Goal: Information Seeking & Learning: Learn about a topic

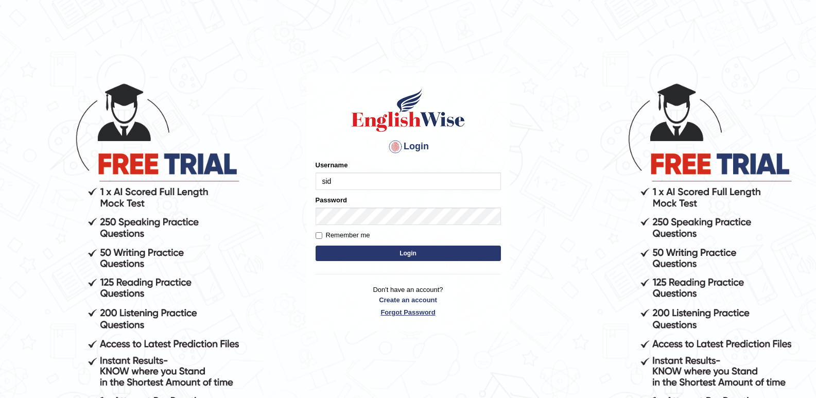
type input "siddartha"
click at [374, 184] on input "siddartha" at bounding box center [408, 182] width 185 height 18
drag, startPoint x: 355, startPoint y: 261, endPoint x: 348, endPoint y: 262, distance: 7.4
click at [352, 261] on button "Login" at bounding box center [408, 253] width 185 height 15
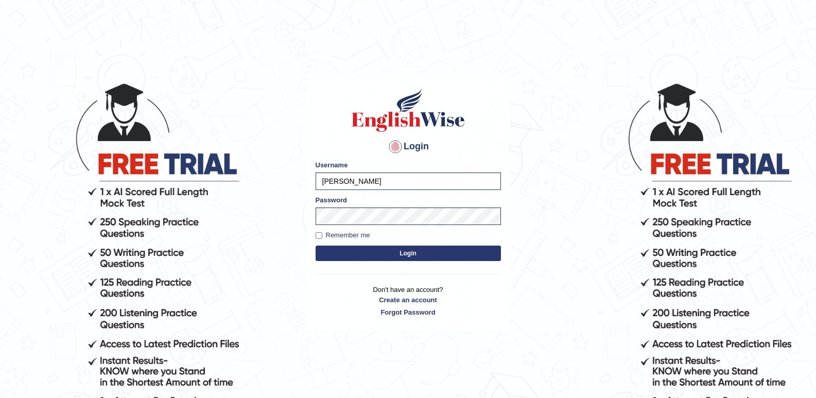
click at [351, 257] on button "Login" at bounding box center [408, 253] width 185 height 15
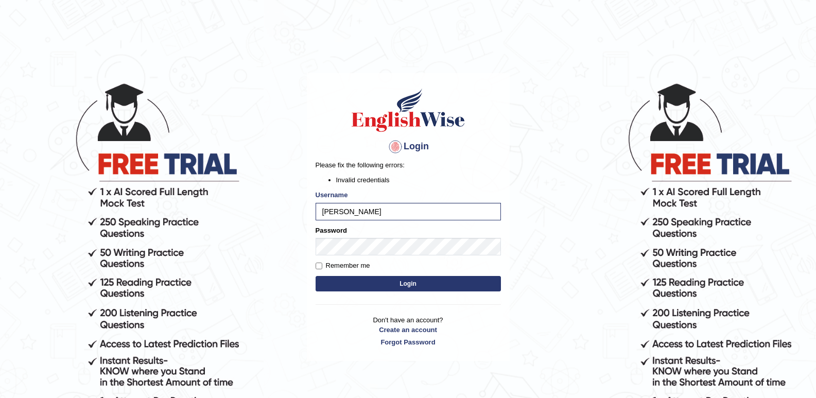
click at [282, 249] on body "Login Please fix the following errors: Invalid credentials Username [PERSON_NAM…" at bounding box center [408, 240] width 816 height 398
click at [316, 276] on button "Login" at bounding box center [408, 283] width 185 height 15
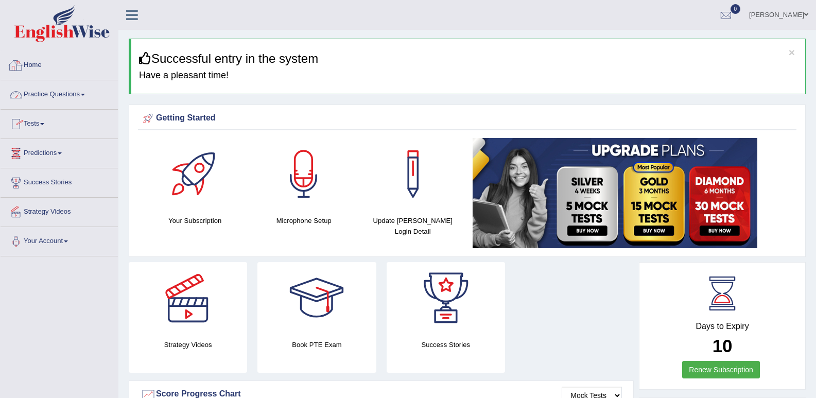
drag, startPoint x: 88, startPoint y: 91, endPoint x: 105, endPoint y: 102, distance: 20.0
click at [89, 91] on link "Practice Questions" at bounding box center [59, 93] width 117 height 26
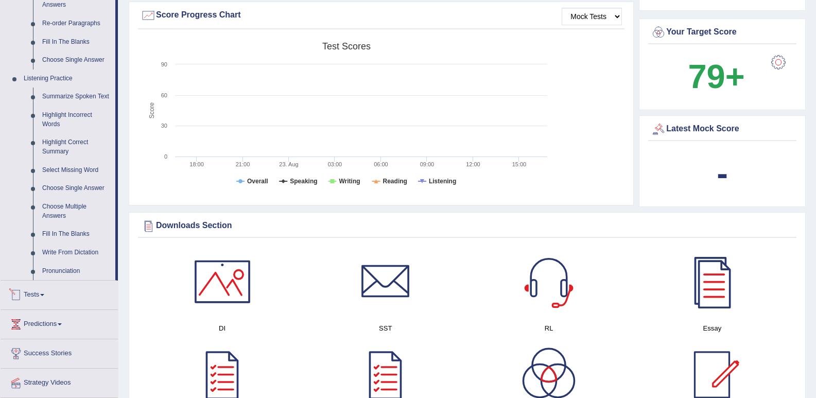
scroll to position [361, 0]
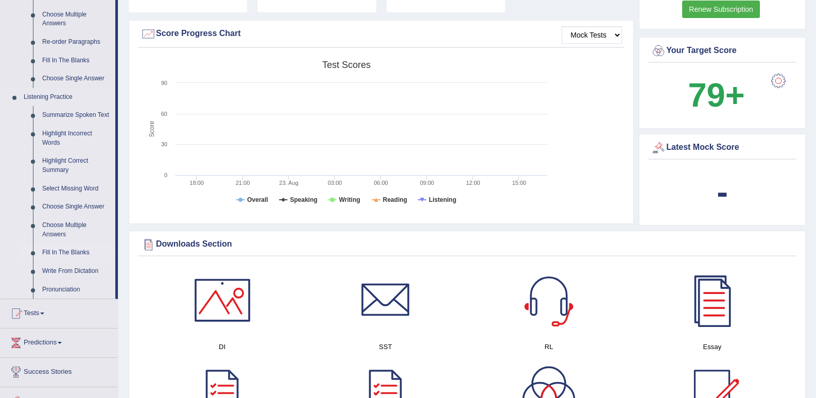
click at [65, 248] on link "Fill In The Blanks" at bounding box center [77, 253] width 78 height 19
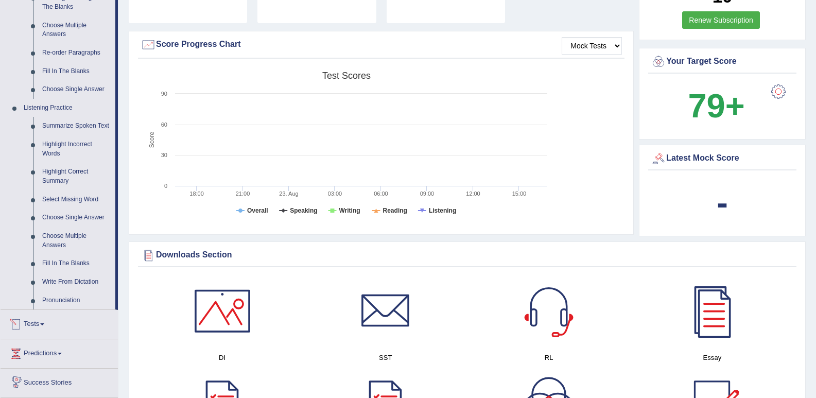
scroll to position [654, 0]
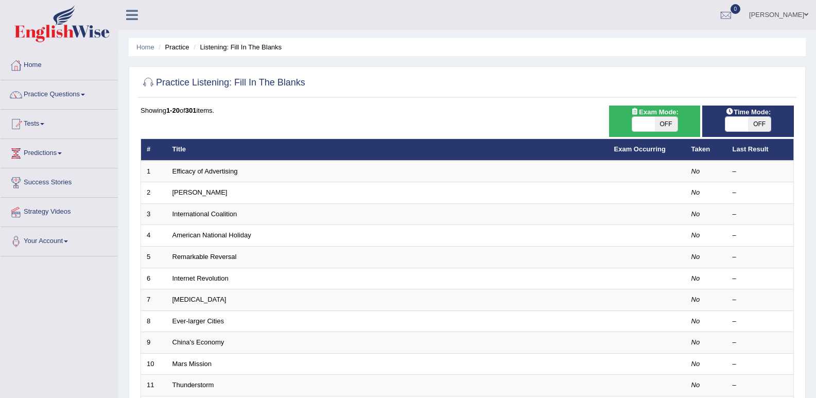
drag, startPoint x: 759, startPoint y: 125, endPoint x: 729, endPoint y: 132, distance: 30.7
click at [755, 126] on span "OFF" at bounding box center [759, 124] width 23 height 14
checkbox input "true"
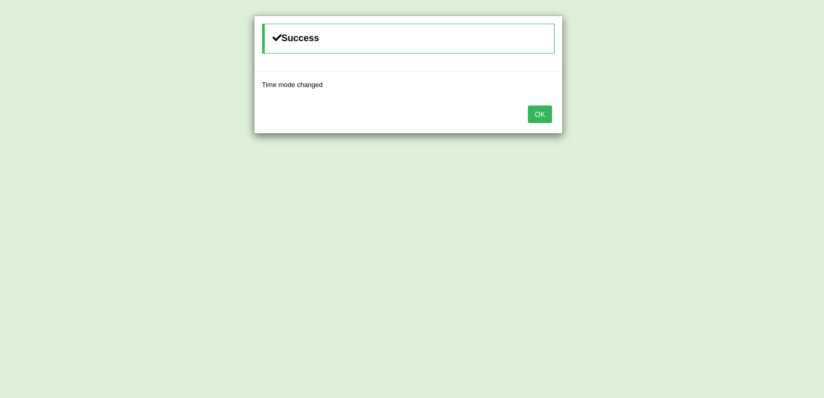
click at [546, 119] on button "OK" at bounding box center [540, 115] width 24 height 18
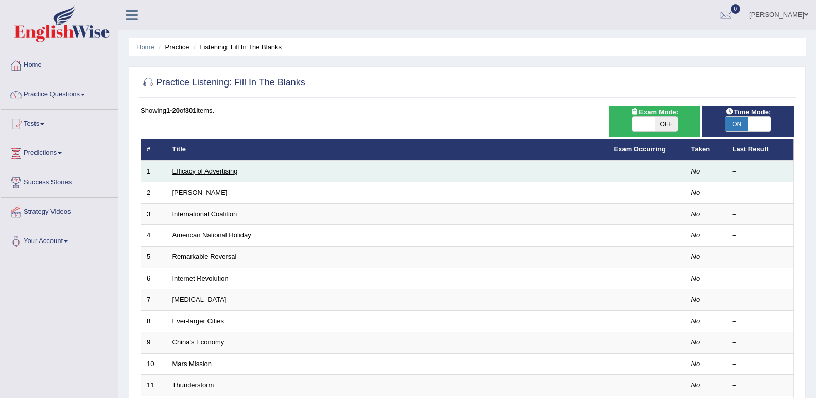
click at [214, 174] on link "Efficacy of Advertising" at bounding box center [205, 171] width 65 height 8
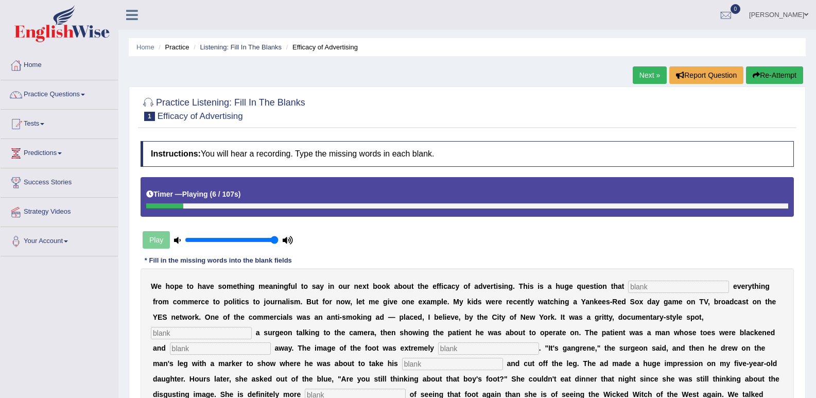
click at [686, 285] on input "text" at bounding box center [678, 287] width 101 height 12
type input "IMPACT"
click at [168, 331] on input "text" at bounding box center [201, 333] width 101 height 12
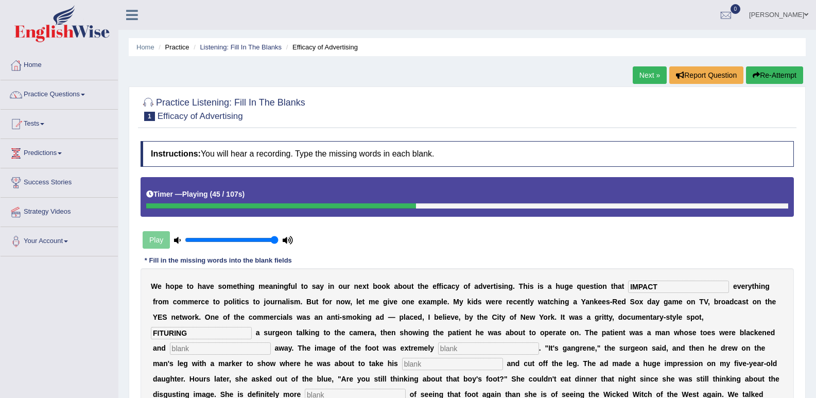
type input "FITURING"
click at [258, 352] on input "text" at bounding box center [220, 349] width 101 height 12
type input "RUNNING"
click at [459, 351] on input "text" at bounding box center [488, 349] width 101 height 12
click at [463, 364] on input "text" at bounding box center [452, 364] width 101 height 12
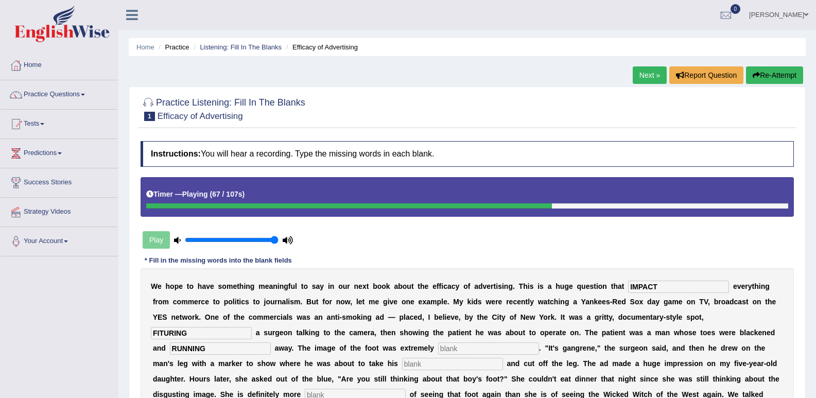
click at [766, 77] on button "Re-Attempt" at bounding box center [774, 75] width 57 height 18
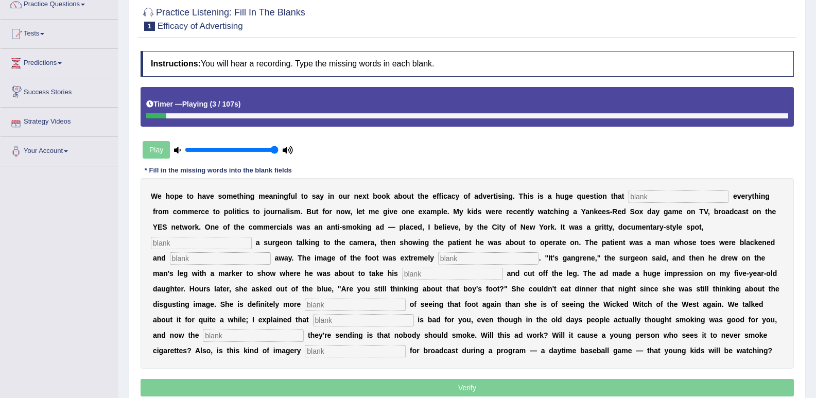
scroll to position [143, 0]
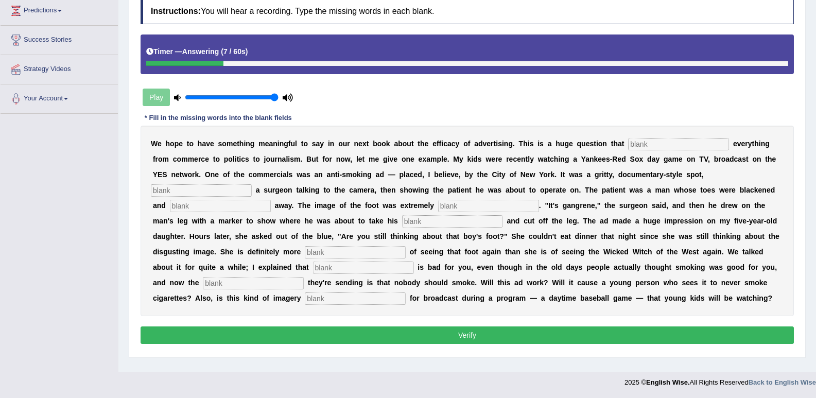
click at [192, 192] on input "text" at bounding box center [201, 190] width 101 height 12
click at [193, 206] on input "text" at bounding box center [220, 206] width 101 height 12
click at [195, 195] on input "Running" at bounding box center [201, 190] width 101 height 12
type input "R"
type input "features"
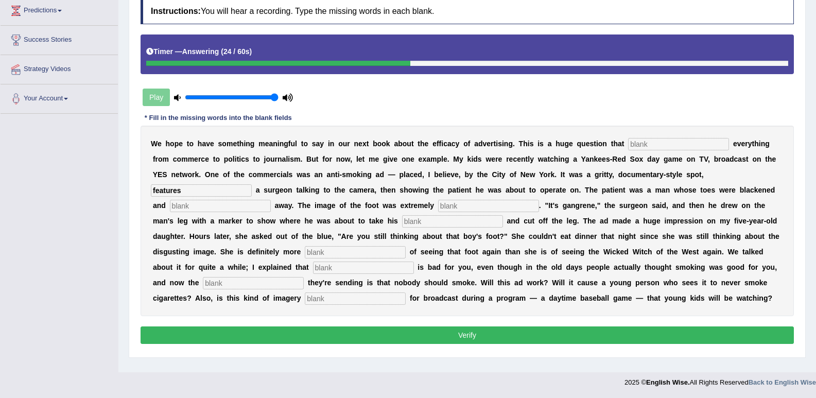
click at [216, 204] on input "text" at bounding box center [220, 206] width 101 height 12
type input "running"
click at [461, 208] on input "text" at bounding box center [488, 206] width 101 height 12
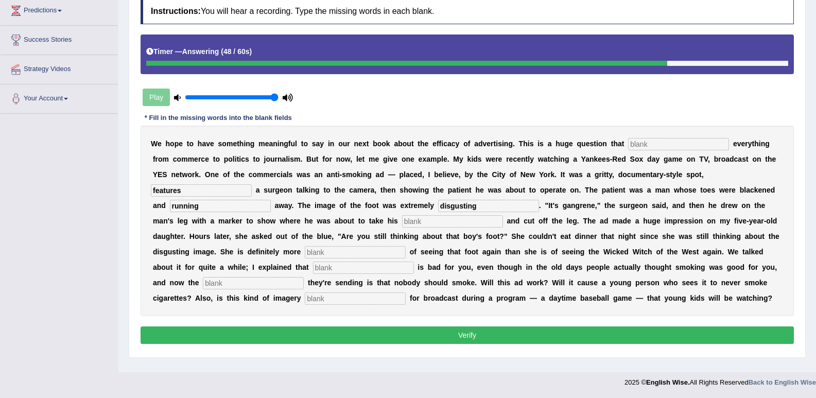
type input "disgusting"
click at [438, 223] on input "text" at bounding box center [452, 221] width 101 height 12
type input "haxsaw"
click at [322, 250] on input "text" at bounding box center [355, 252] width 101 height 12
type input "scared"
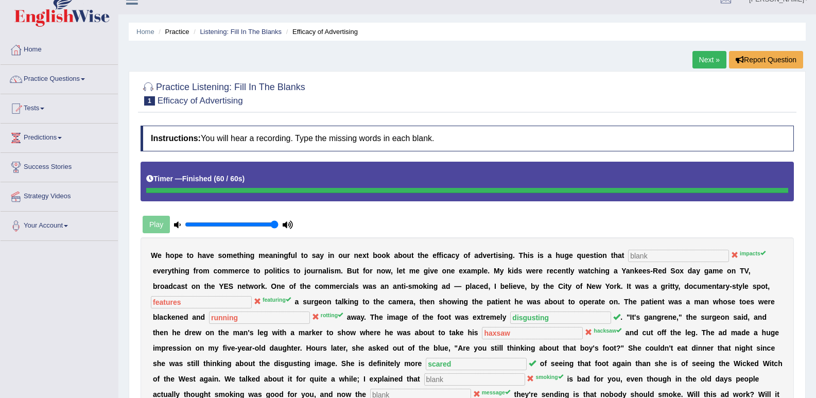
scroll to position [0, 0]
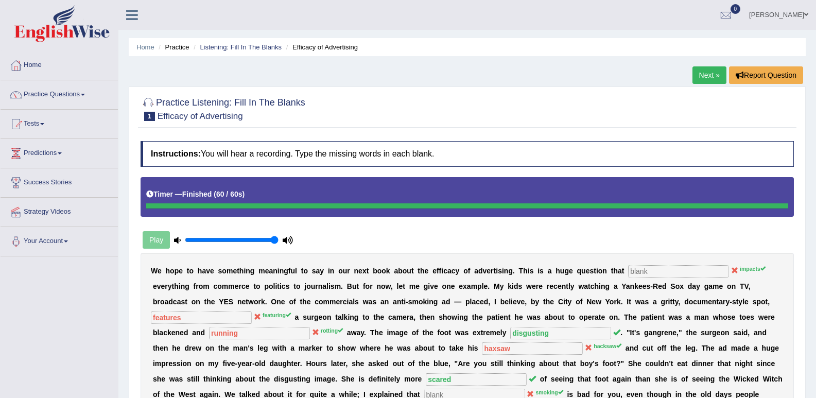
click at [705, 82] on link "Next »" at bounding box center [710, 75] width 34 height 18
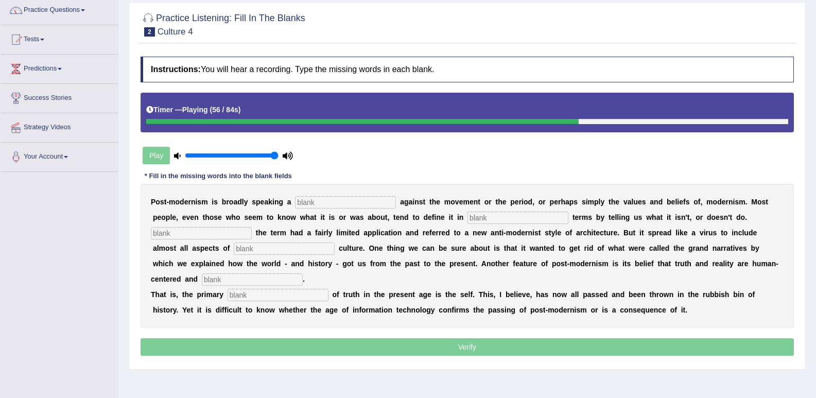
scroll to position [103, 0]
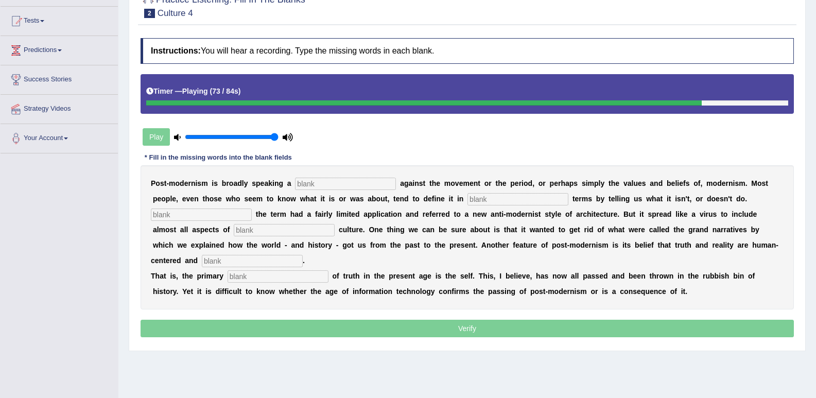
drag, startPoint x: 340, startPoint y: 186, endPoint x: 336, endPoint y: 169, distance: 17.6
click at [340, 186] on input "text" at bounding box center [345, 184] width 101 height 12
type input "reaction"
click at [495, 199] on input "text" at bounding box center [518, 199] width 101 height 12
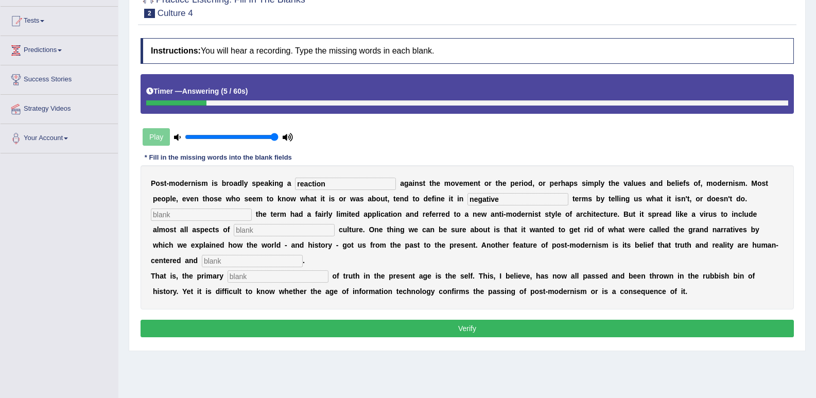
type input "negative"
click at [182, 209] on input "text" at bounding box center [201, 215] width 101 height 12
click at [272, 230] on input "text" at bounding box center [284, 230] width 101 height 12
type input "contemporarly"
click at [248, 262] on input "text" at bounding box center [252, 261] width 101 height 12
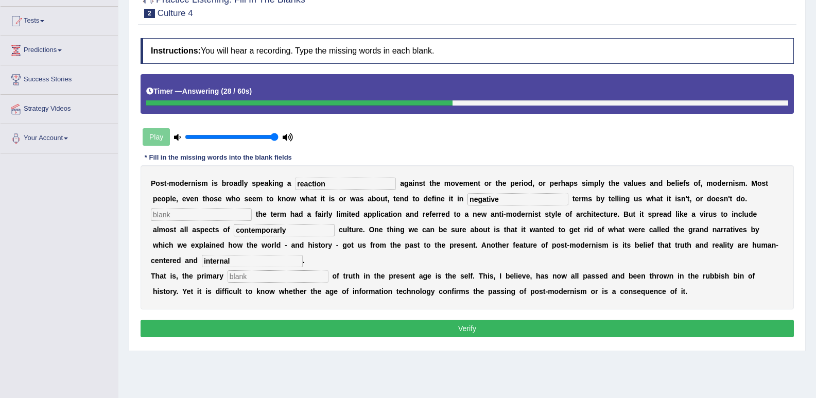
type input "internal"
click at [260, 281] on input "text" at bounding box center [278, 276] width 101 height 12
type input "source"
click at [170, 216] on input "text" at bounding box center [201, 215] width 101 height 12
type input "innertial"
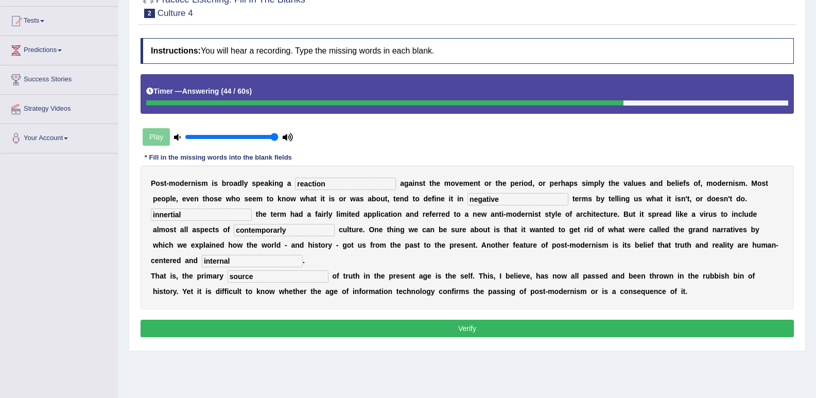
click at [401, 325] on button "Verify" at bounding box center [468, 329] width 654 height 18
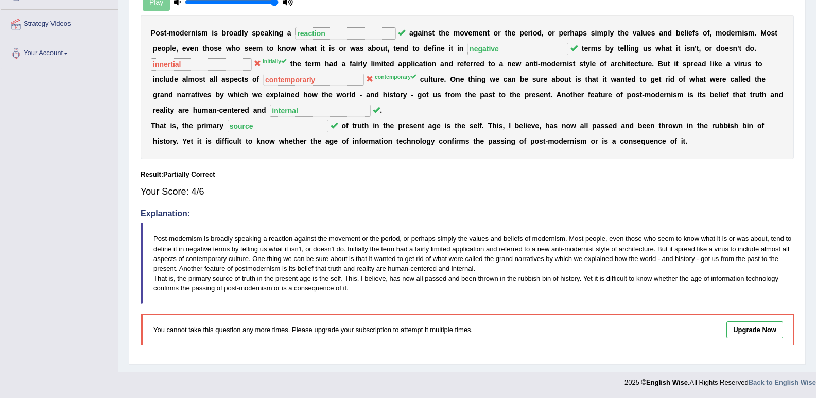
scroll to position [136, 0]
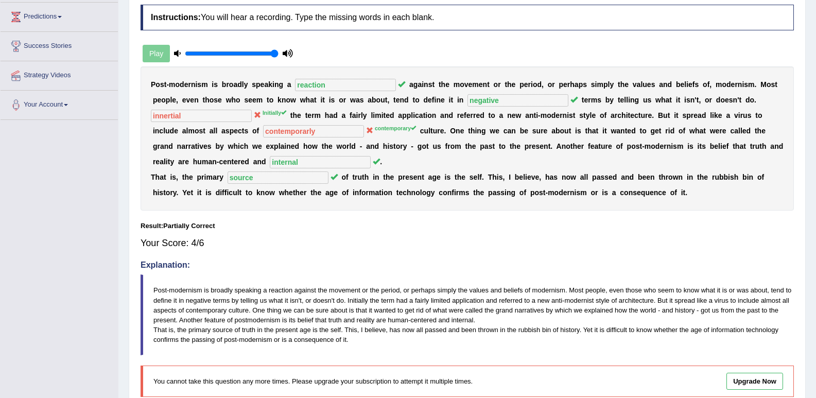
drag, startPoint x: 232, startPoint y: 300, endPoint x: 317, endPoint y: 267, distance: 91.2
click at [195, 292] on p "Post-modernism is broadly speaking a reaction against the movement or the perio…" at bounding box center [473, 314] width 640 height 59
click at [171, 126] on div "P o s t - m o d e r n i s m i s b r o a d l y s p e a k i n g a reaction a g a …" at bounding box center [468, 138] width 654 height 144
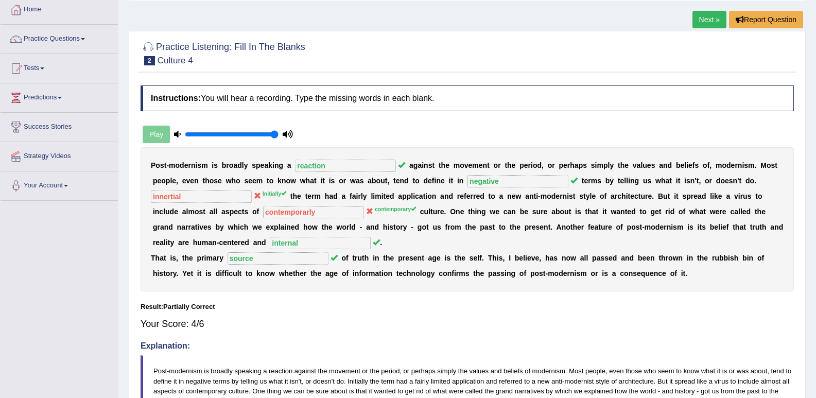
scroll to position [0, 0]
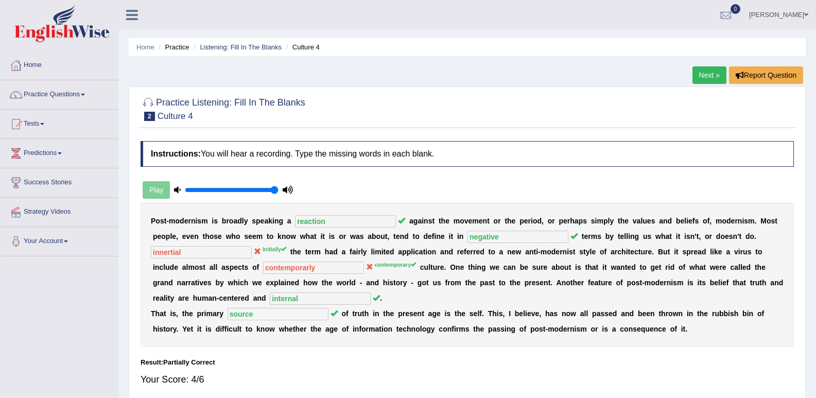
click at [709, 74] on link "Next »" at bounding box center [710, 75] width 34 height 18
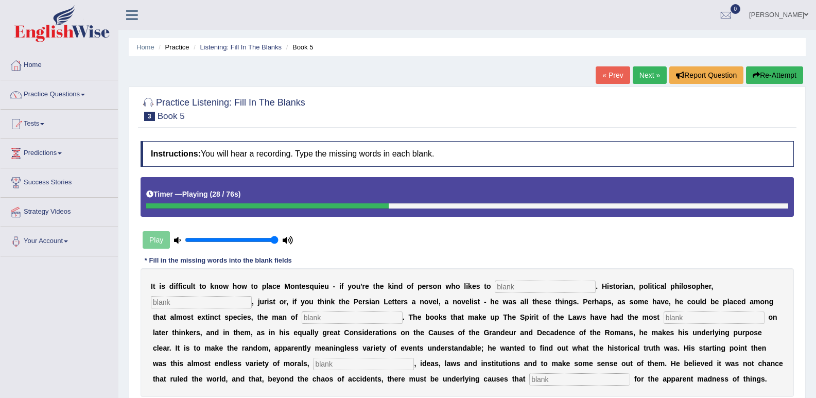
scroll to position [52, 0]
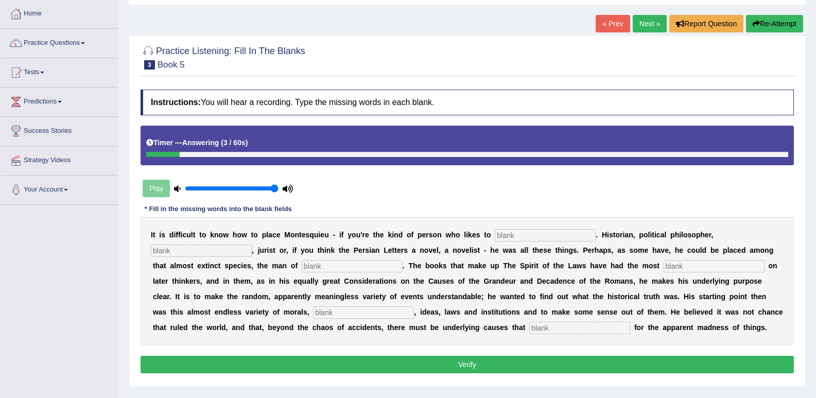
click at [263, 156] on div at bounding box center [467, 154] width 642 height 5
click at [522, 235] on input "text" at bounding box center [545, 235] width 101 height 12
type input "caterogized"
click at [212, 251] on input "text" at bounding box center [201, 251] width 101 height 12
type input "socilize"
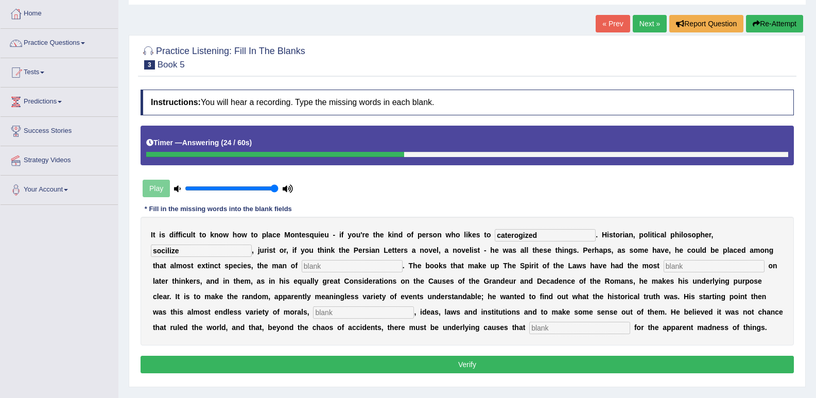
click at [317, 264] on input "text" at bounding box center [352, 266] width 101 height 12
type input "letter"
click at [687, 269] on input "text" at bounding box center [714, 266] width 101 height 12
type input "influence"
click at [361, 311] on input "text" at bounding box center [363, 312] width 101 height 12
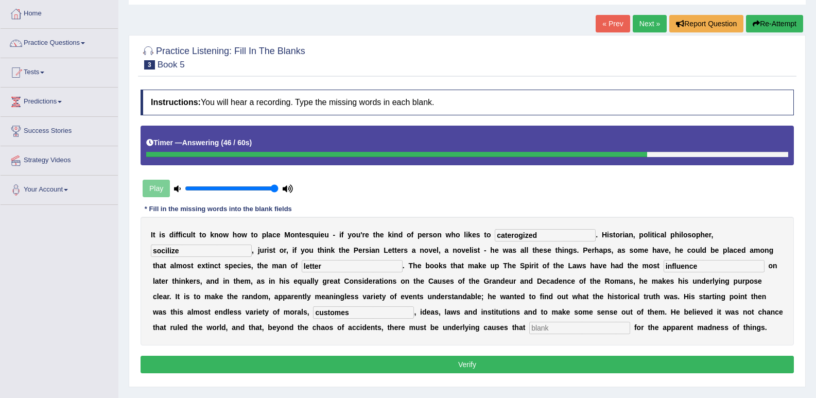
type input "customes"
drag, startPoint x: 579, startPoint y: 328, endPoint x: 597, endPoint y: 328, distance: 18.0
click at [581, 328] on input "text" at bounding box center [579, 328] width 101 height 12
type input "a count"
click at [561, 361] on button "Verify" at bounding box center [468, 365] width 654 height 18
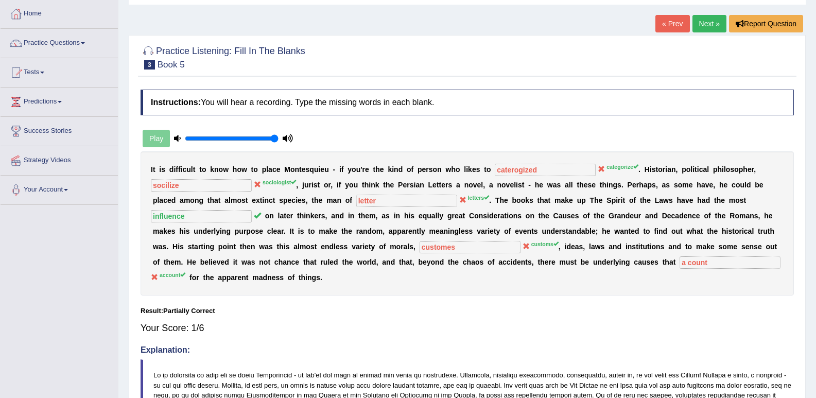
click at [697, 19] on link "Next »" at bounding box center [710, 24] width 34 height 18
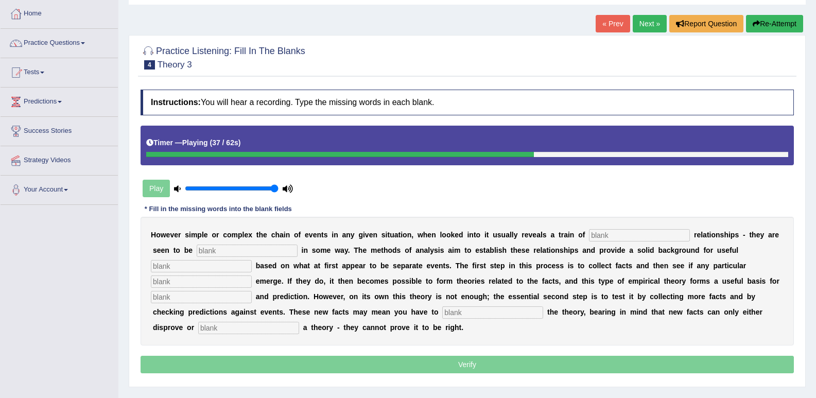
click at [637, 22] on link "Next »" at bounding box center [650, 24] width 34 height 18
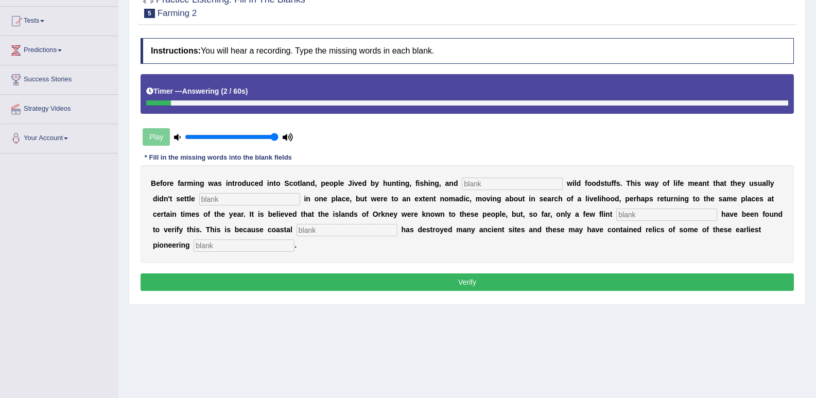
drag, startPoint x: 496, startPoint y: 177, endPoint x: 500, endPoint y: 168, distance: 9.9
click at [497, 177] on div "B e f o r e f a r m i n g w a s i n t r o d u c e d i n t o S c o t l a n d , p…" at bounding box center [468, 214] width 654 height 98
type input "gathering"
click at [251, 195] on input "text" at bounding box center [249, 199] width 101 height 12
type input "permentaly"
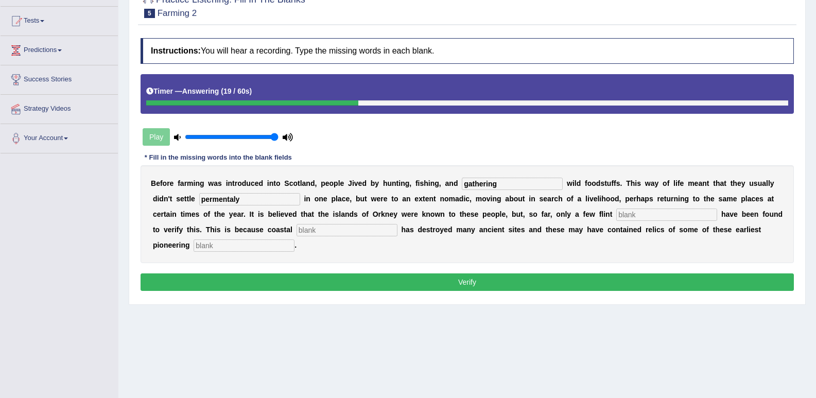
click at [335, 230] on input "text" at bounding box center [347, 230] width 101 height 12
type input "t"
click at [666, 214] on input "text" at bounding box center [667, 215] width 101 height 12
type input "tools"
click at [327, 234] on input "text" at bounding box center [347, 230] width 101 height 12
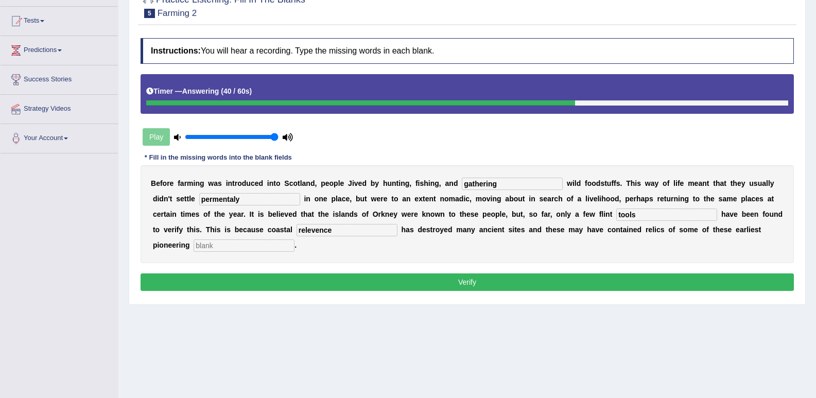
type input "relevence"
click at [205, 247] on input "text" at bounding box center [244, 246] width 101 height 12
type input "colinest"
click at [277, 278] on button "Verify" at bounding box center [468, 283] width 654 height 18
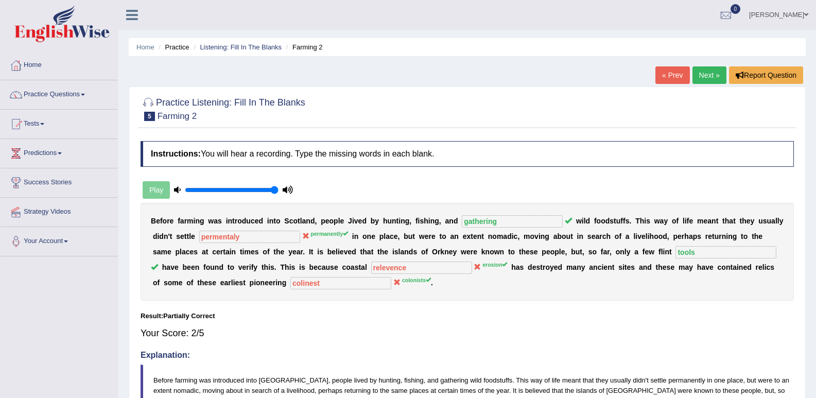
scroll to position [52, 0]
